Goal: Task Accomplishment & Management: Manage account settings

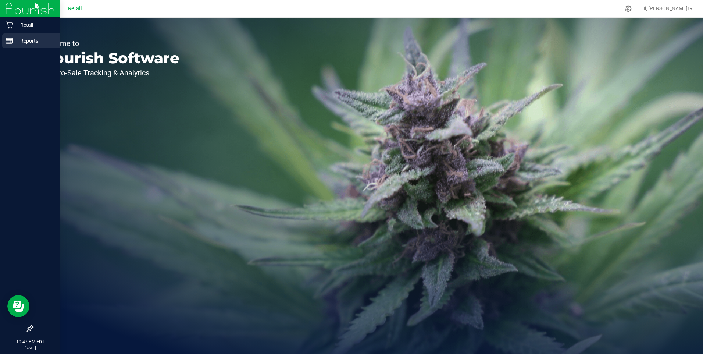
click at [32, 43] on p "Reports" at bounding box center [35, 40] width 44 height 9
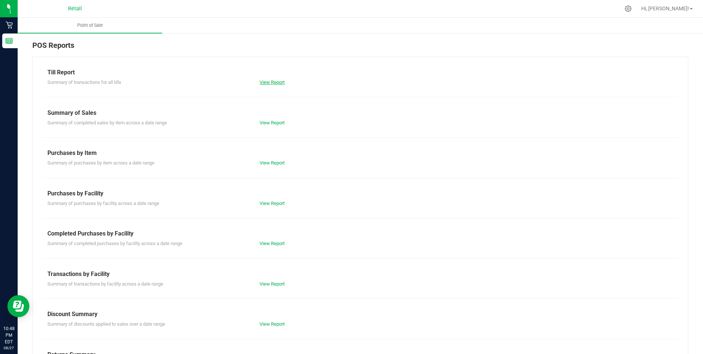
click at [276, 84] on link "View Report" at bounding box center [272, 82] width 25 height 6
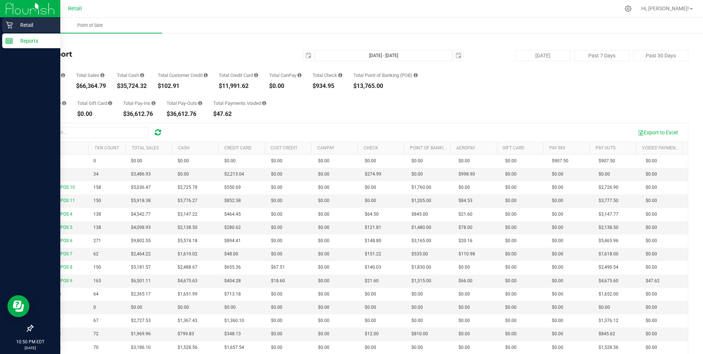
click at [13, 25] on p "Retail" at bounding box center [35, 25] width 44 height 9
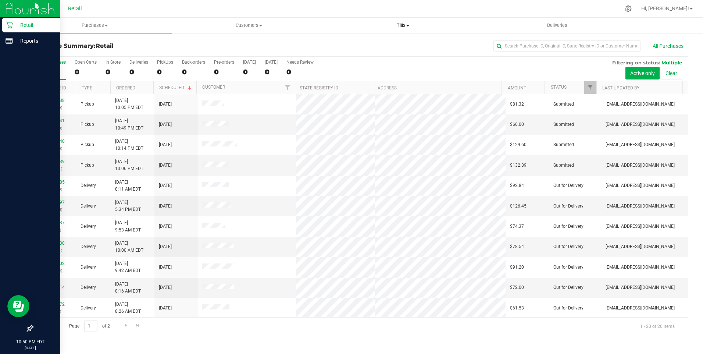
click at [401, 26] on span "Tills" at bounding box center [403, 25] width 153 height 7
click at [358, 45] on span "Manage tills" at bounding box center [351, 44] width 50 height 6
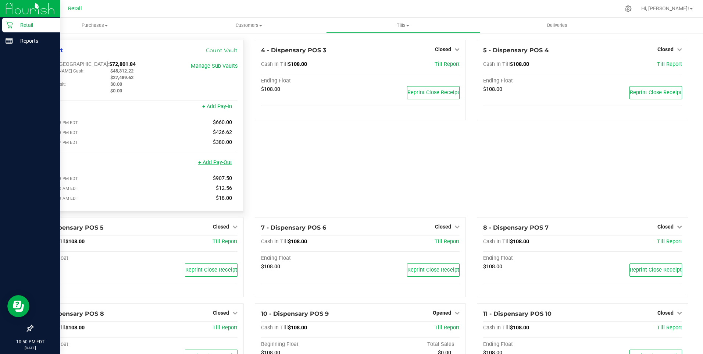
click at [217, 166] on link "+ Add Pay-Out" at bounding box center [215, 162] width 34 height 6
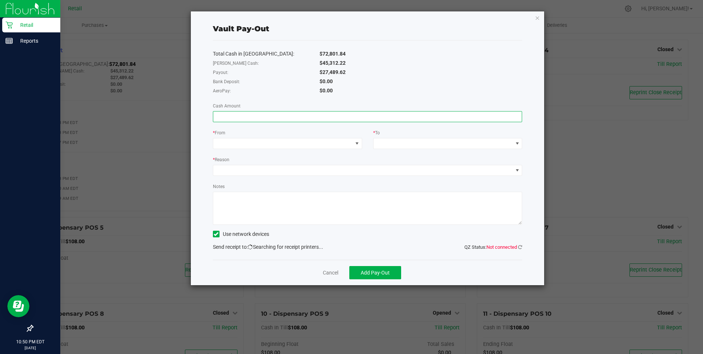
click at [230, 119] on input at bounding box center [367, 116] width 309 height 10
drag, startPoint x: 293, startPoint y: 147, endPoint x: 317, endPoint y: 157, distance: 26.5
click at [305, 151] on div "Total Cash in [GEOGRAPHIC_DATA]: $72,801.84 [PERSON_NAME] Cash: $45,312.22 Payo…" at bounding box center [368, 149] width 310 height 219
type input "$27,489.62"
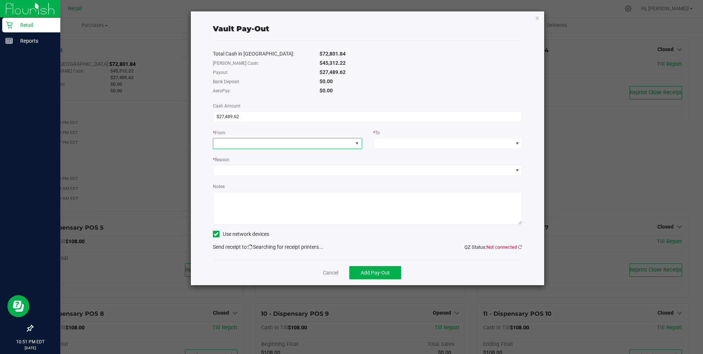
click at [221, 139] on span at bounding box center [282, 143] width 139 height 10
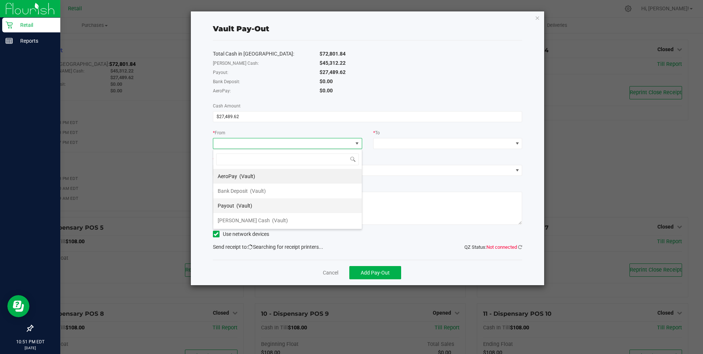
click at [230, 204] on span "Payout" at bounding box center [226, 206] width 17 height 6
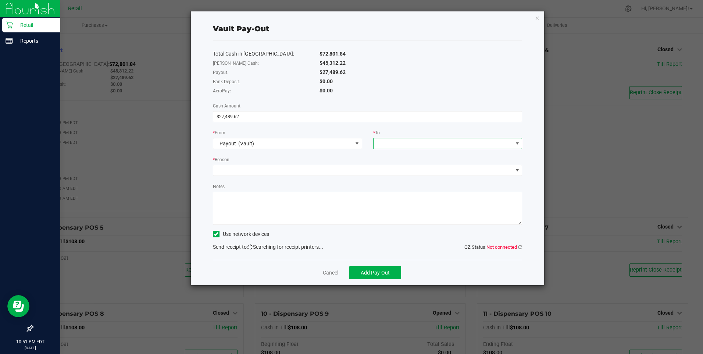
click at [390, 142] on span at bounding box center [443, 143] width 139 height 10
click at [397, 234] on span "[PERSON_NAME] Cash" at bounding box center [404, 235] width 52 height 6
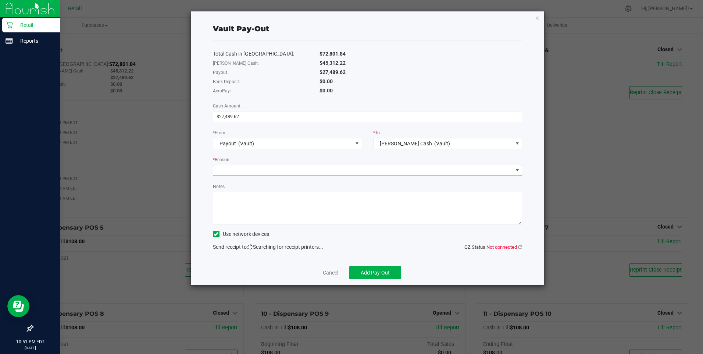
click at [226, 172] on span at bounding box center [363, 170] width 300 height 10
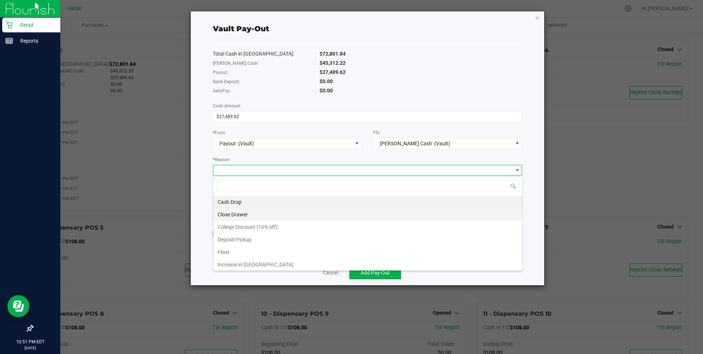
scroll to position [11, 309]
click at [224, 214] on li "Close Drawer" at bounding box center [367, 214] width 309 height 13
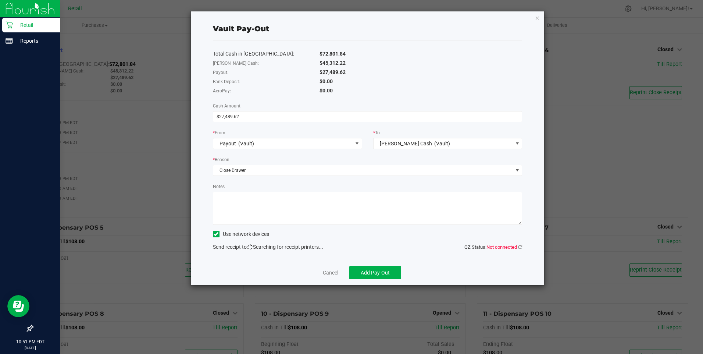
click at [230, 164] on div "* Reason" at bounding box center [368, 160] width 310 height 9
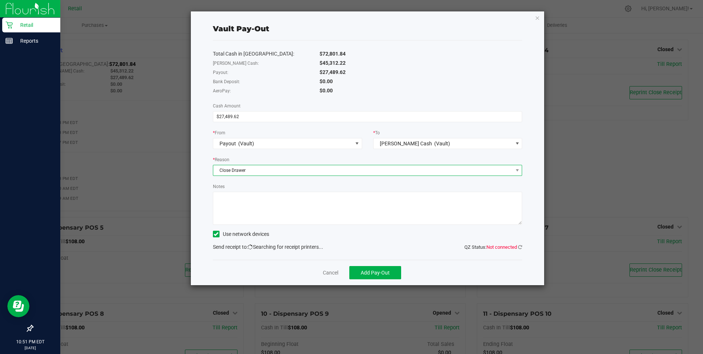
click at [230, 168] on span "Close Drawer" at bounding box center [363, 170] width 300 height 10
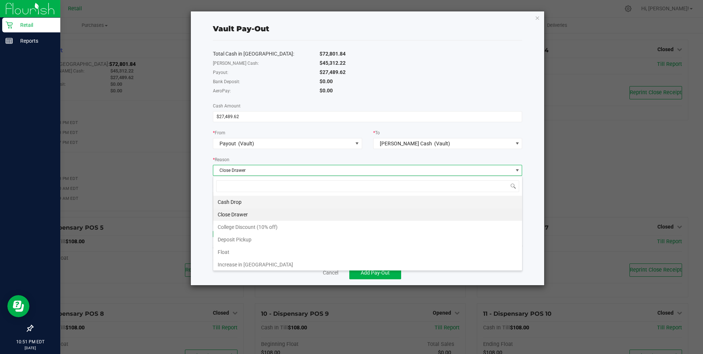
click at [231, 202] on li "Cash Drop" at bounding box center [367, 202] width 309 height 13
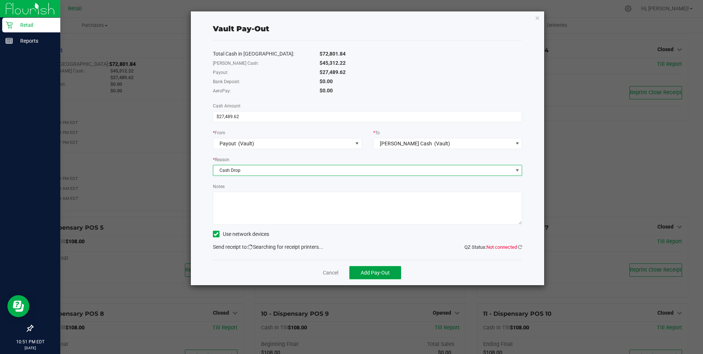
click at [390, 276] on button "Add Pay-Out" at bounding box center [376, 272] width 52 height 13
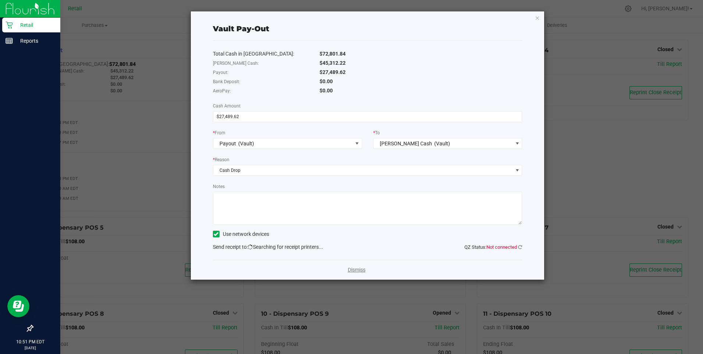
click at [364, 270] on link "Dismiss" at bounding box center [357, 270] width 18 height 8
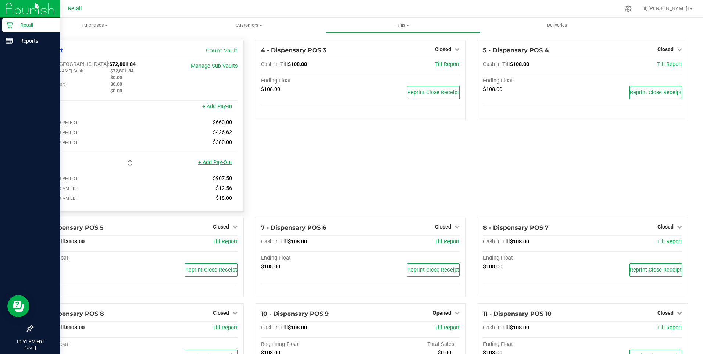
click at [215, 164] on link "+ Add Pay-Out" at bounding box center [215, 162] width 34 height 6
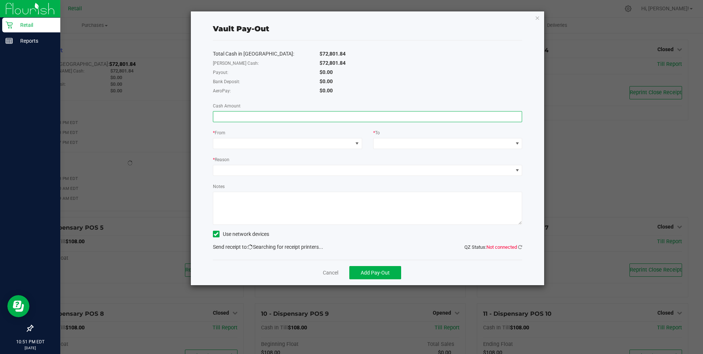
click at [227, 116] on input at bounding box center [367, 116] width 309 height 10
type input "$34,760.00"
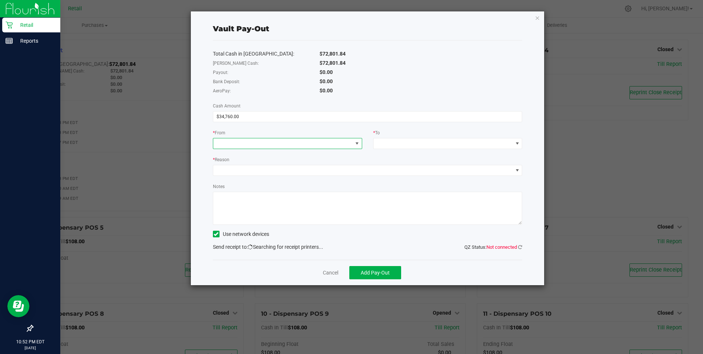
click at [229, 143] on span at bounding box center [282, 143] width 139 height 10
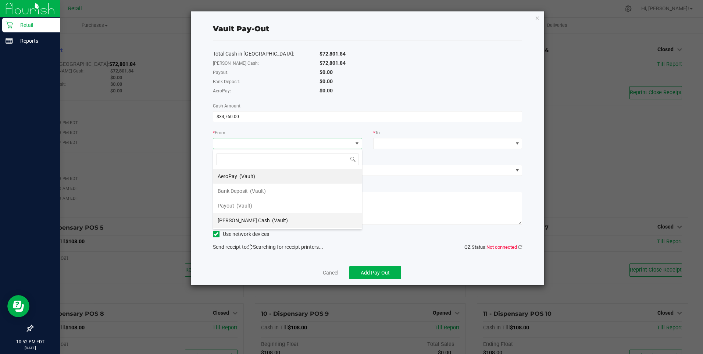
click at [228, 217] on span "[PERSON_NAME] Cash" at bounding box center [244, 220] width 52 height 6
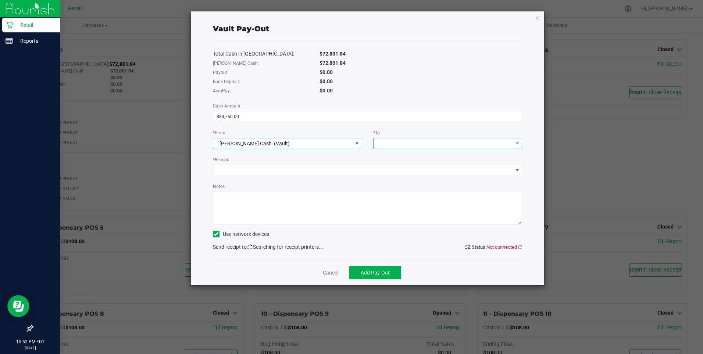
click at [405, 144] on span at bounding box center [443, 143] width 139 height 10
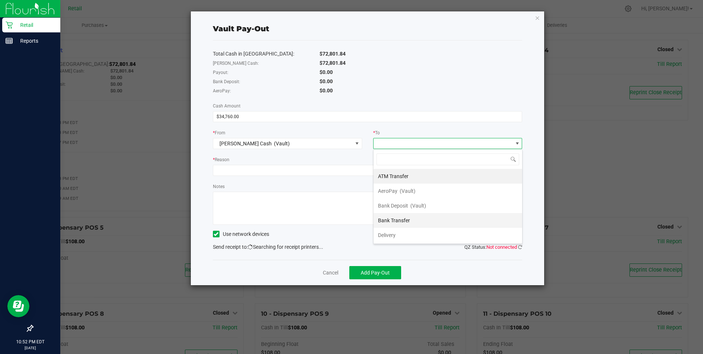
click at [395, 220] on span "Bank Transfer" at bounding box center [394, 220] width 32 height 6
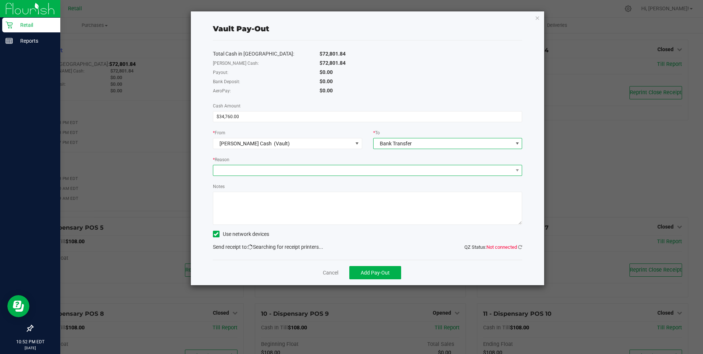
click at [231, 172] on span at bounding box center [363, 170] width 300 height 10
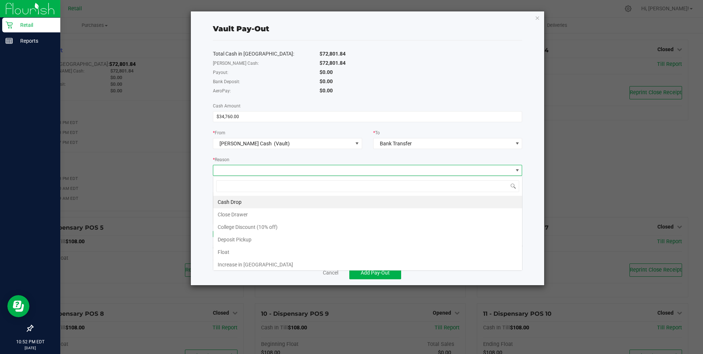
scroll to position [11, 309]
click at [237, 201] on li "Cash Drop" at bounding box center [367, 202] width 309 height 13
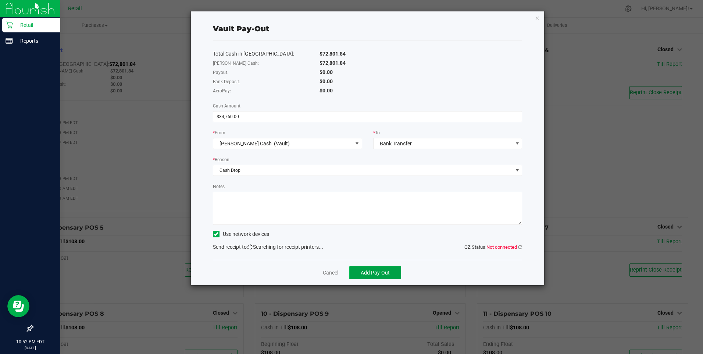
click at [376, 274] on span "Add Pay-Out" at bounding box center [375, 273] width 29 height 6
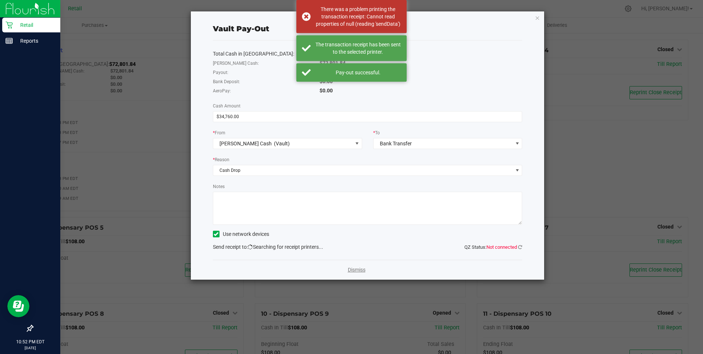
click at [355, 271] on link "Dismiss" at bounding box center [357, 270] width 18 height 8
